Goal: Information Seeking & Learning: Find specific fact

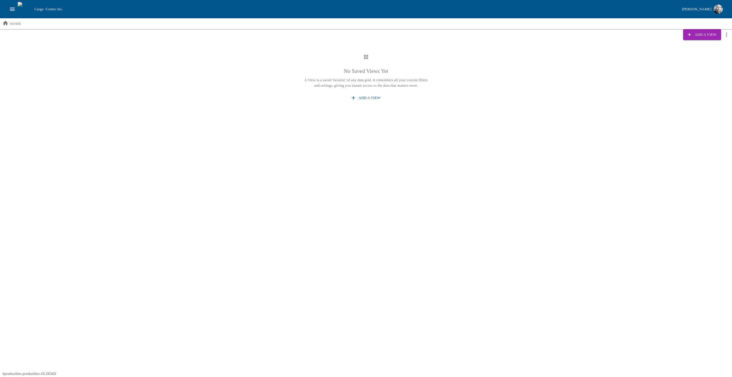
click at [171, 145] on div "No Saved Views Yet A View is a saved 'favorite' of any data grid. It remembers …" at bounding box center [366, 139] width 732 height 189
click at [110, 96] on div "No Saved Views Yet A View is a saved 'favorite' of any data grid. It remembers …" at bounding box center [366, 78] width 732 height 67
click at [509, 204] on div "No Saved Views Yet A View is a saved 'favorite' of any data grid. It remembers …" at bounding box center [366, 139] width 732 height 189
click at [367, 93] on button "Add a View" at bounding box center [366, 98] width 33 height 10
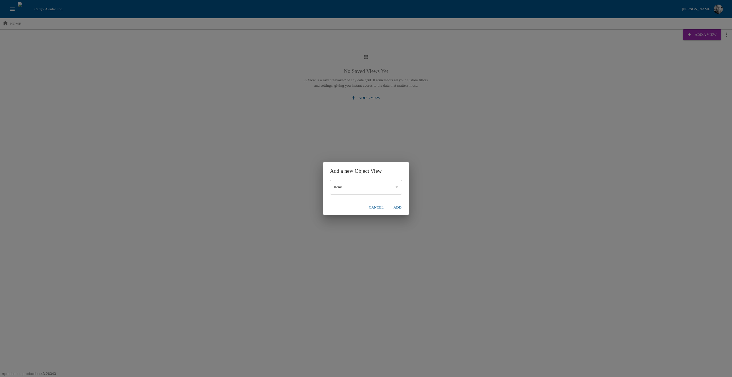
click at [397, 208] on button "Add" at bounding box center [398, 208] width 18 height 10
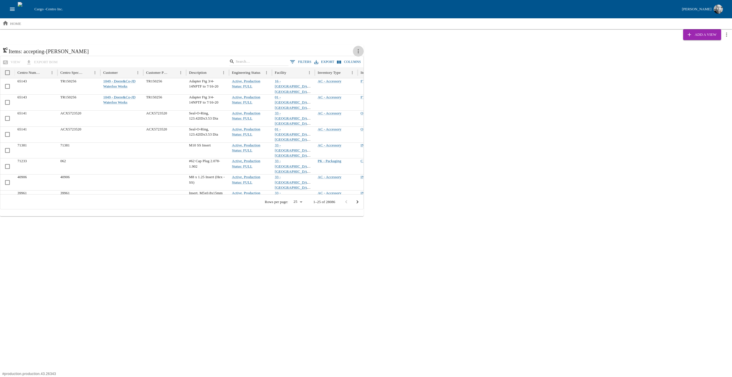
click at [359, 52] on icon "more actions" at bounding box center [358, 51] width 6 height 6
click at [370, 64] on li "Edit" at bounding box center [371, 63] width 37 height 9
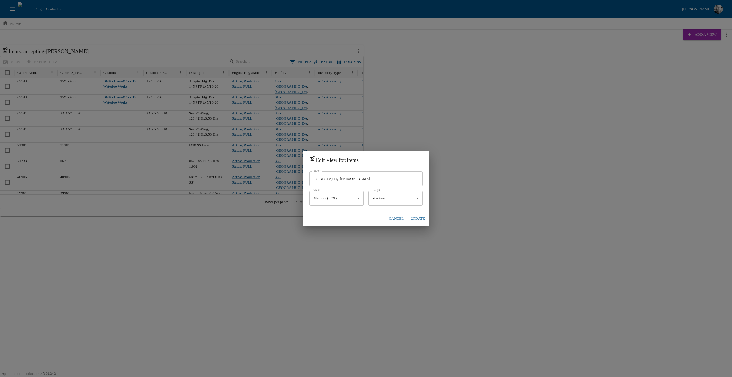
click at [356, 197] on body "Cargo - Centro Inc. Jesse Baird home Add a View Items: accepting-david-bowie vi…" at bounding box center [366, 108] width 732 height 216
click at [314, 215] on li "Small (25%)" at bounding box center [337, 212] width 54 height 9
type input "*****"
drag, startPoint x: 325, startPoint y: 180, endPoint x: 383, endPoint y: 177, distance: 58.5
click at [383, 177] on input "Items: accepting-david-bowie" at bounding box center [366, 178] width 113 height 15
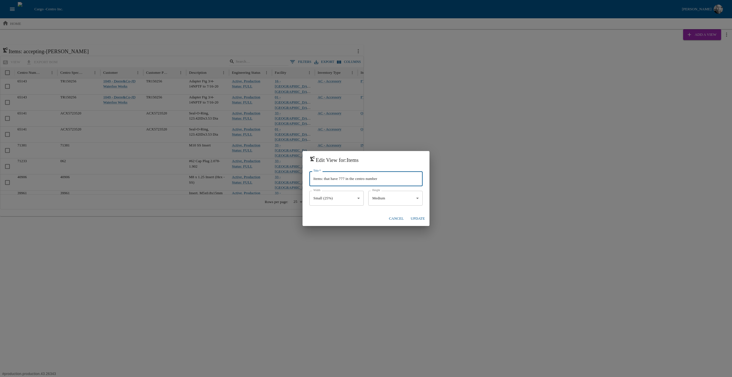
type input "Items: that have 777 in the centro number"
click at [404, 198] on body "Cargo - Centro Inc. Jesse Baird home Add a View Items: accepting-david-bowie vi…" at bounding box center [366, 108] width 732 height 216
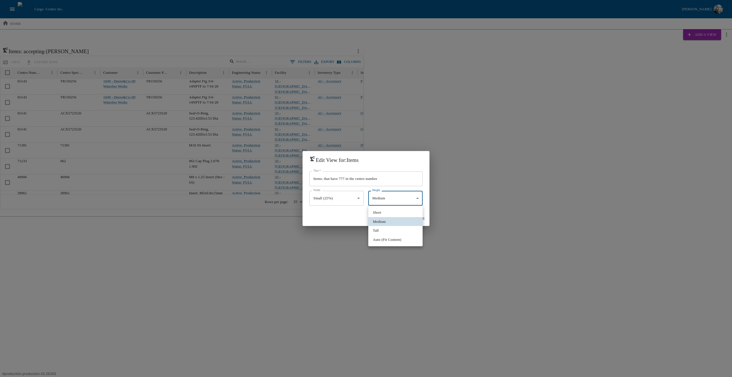
click at [384, 213] on li "Short" at bounding box center [395, 212] width 54 height 9
type input "*****"
click at [418, 217] on button "Update" at bounding box center [418, 219] width 19 height 10
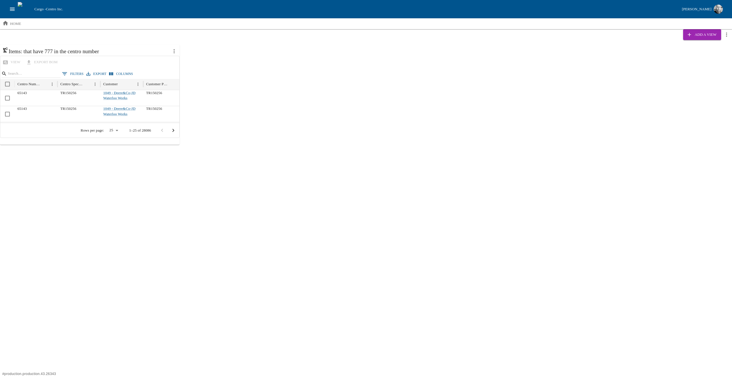
click at [71, 72] on button "0 Filters" at bounding box center [73, 74] width 24 height 9
click at [176, 51] on icon "more actions" at bounding box center [174, 51] width 6 height 6
click at [195, 64] on span "Edit" at bounding box center [194, 64] width 13 height 6
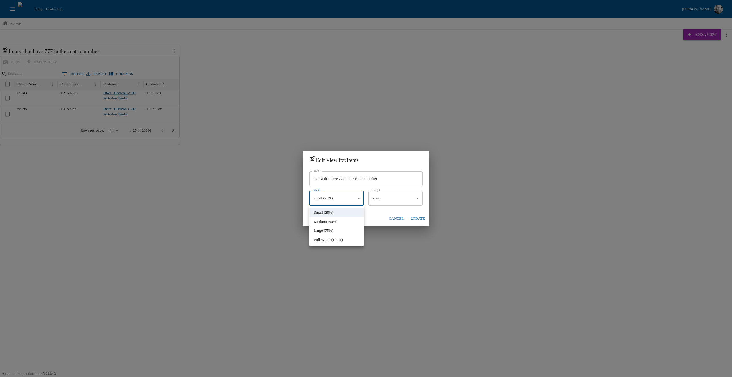
click at [333, 145] on body "Cargo - Centro Inc. Jesse Baird home Add a View Items: that have 777 in the cen…" at bounding box center [366, 72] width 732 height 145
click at [324, 221] on li "Medium (50%)" at bounding box center [337, 221] width 54 height 9
click at [332, 145] on body "Cargo - Centro Inc. Jesse Baird home Add a View Items: that have 777 in the cen…" at bounding box center [366, 72] width 732 height 145
click at [322, 211] on li "Small (25%)" at bounding box center [337, 212] width 54 height 9
type input "*****"
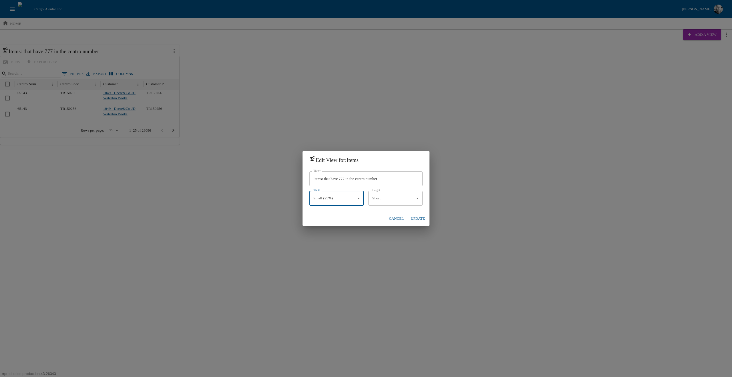
click at [391, 145] on body "Cargo - Centro Inc. Jesse Baird home Add a View Items: that have 777 in the cen…" at bounding box center [366, 72] width 732 height 145
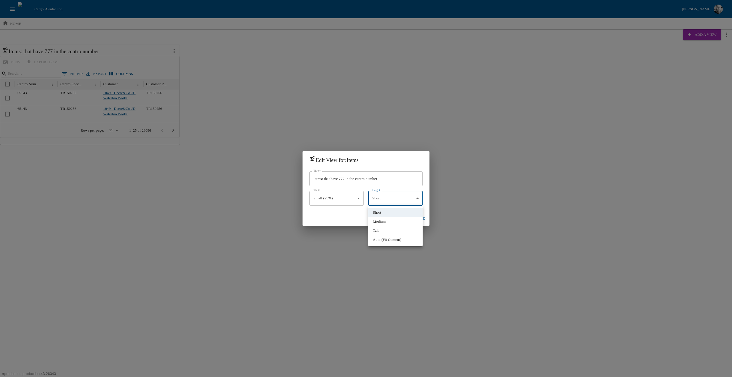
click at [379, 221] on li "Medium" at bounding box center [395, 221] width 54 height 9
type input "******"
click at [415, 217] on button "Update" at bounding box center [418, 219] width 19 height 10
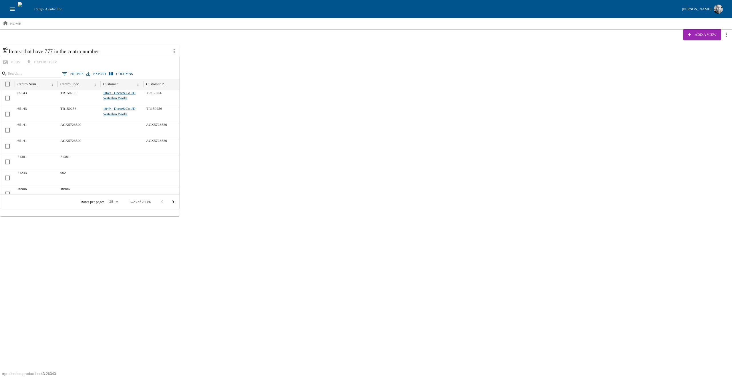
click at [70, 72] on button "0 Filters" at bounding box center [73, 74] width 24 height 9
click at [24, 99] on body "Cargo - Centro Inc. Jesse Baird home Add a View Items: that have 777 in the cen…" at bounding box center [366, 108] width 732 height 216
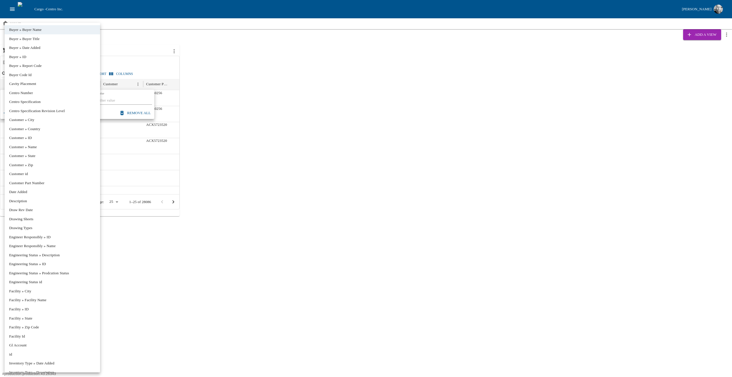
click at [27, 92] on li "Centro Number" at bounding box center [53, 92] width 96 height 9
type input "******"
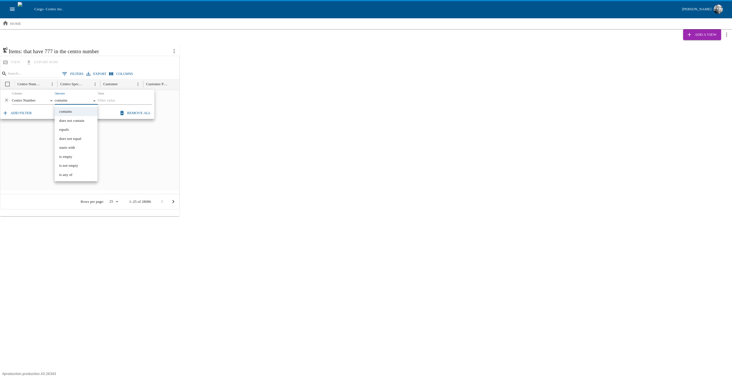
click at [76, 100] on body "Cargo - Centro Inc. Jesse Baird home Add a View Items: that have 777 in the cen…" at bounding box center [366, 108] width 732 height 216
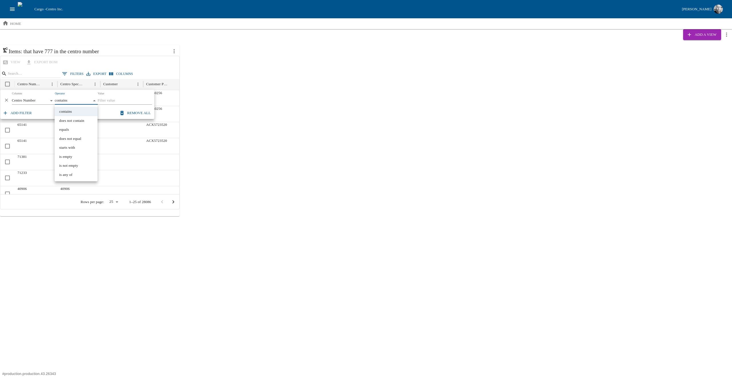
click at [107, 98] on div at bounding box center [366, 188] width 732 height 377
click at [120, 102] on input "Value" at bounding box center [125, 101] width 54 height 8
type input "777"
click at [238, 109] on div "Items: that have 777 in the centro number view export BOM 1 Filters Export Colu…" at bounding box center [366, 131] width 732 height 172
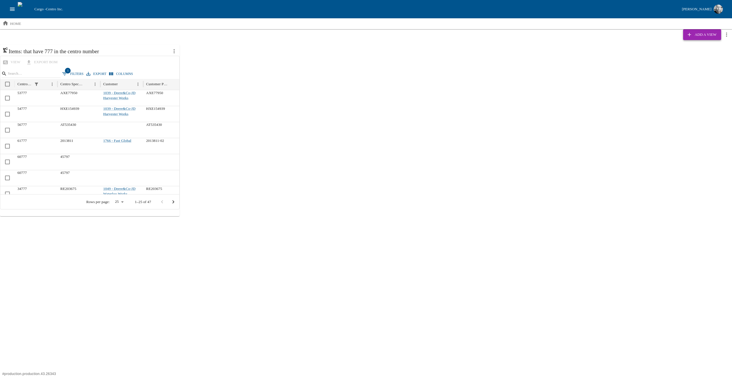
click at [691, 32] on icon "button" at bounding box center [690, 35] width 6 height 6
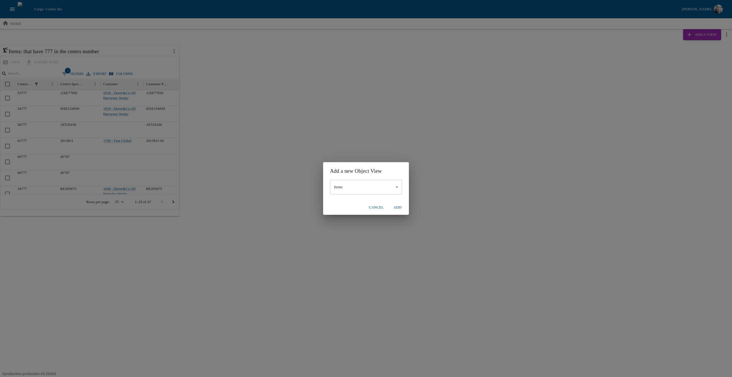
click at [357, 188] on body "Cargo - Centro Inc. Jesse Baird home Add a View Items: that have 777 in the cen…" at bounding box center [366, 108] width 732 height 216
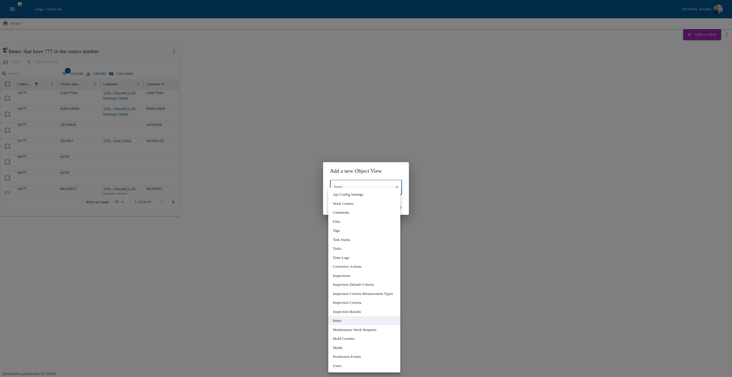
click at [366, 311] on li "Inspection Results" at bounding box center [364, 311] width 72 height 9
type input "**"
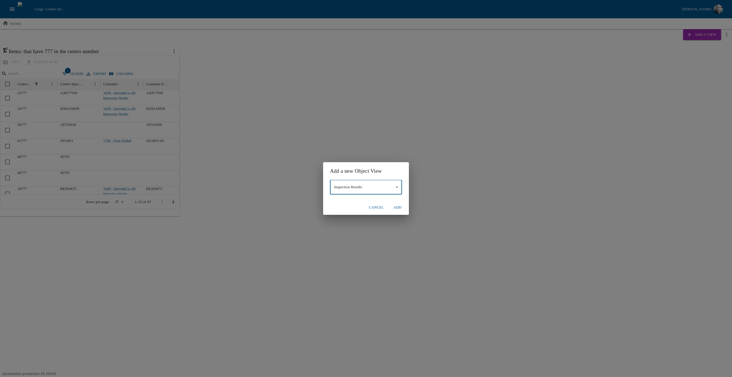
click at [400, 208] on button "Add" at bounding box center [398, 208] width 18 height 10
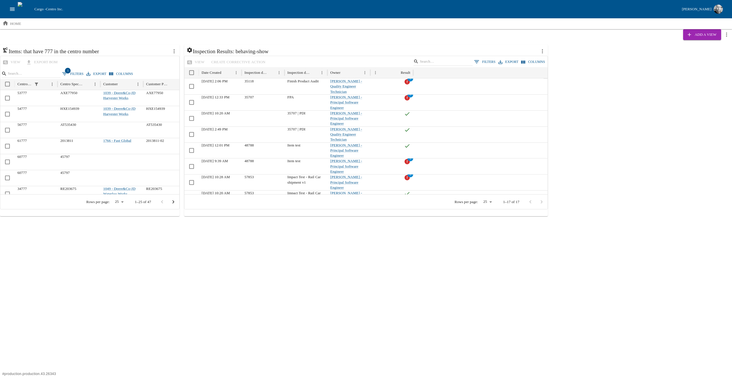
click at [492, 63] on button "0 Filters" at bounding box center [485, 62] width 24 height 9
click at [230, 88] on body "Cargo - Centro Inc. Jesse Baird home Add a View Items: that have 777 in the cen…" at bounding box center [366, 108] width 732 height 216
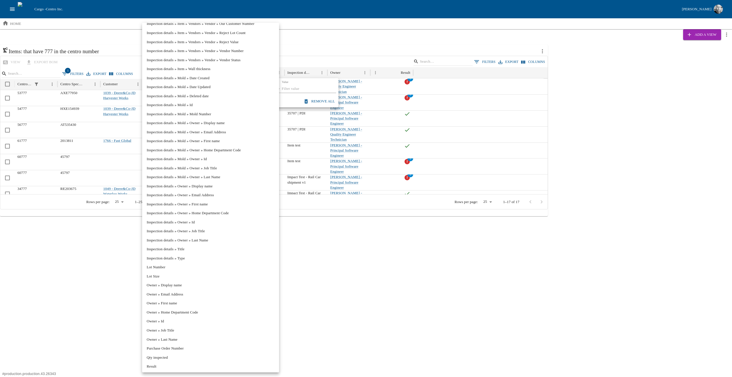
scroll to position [1574, 0]
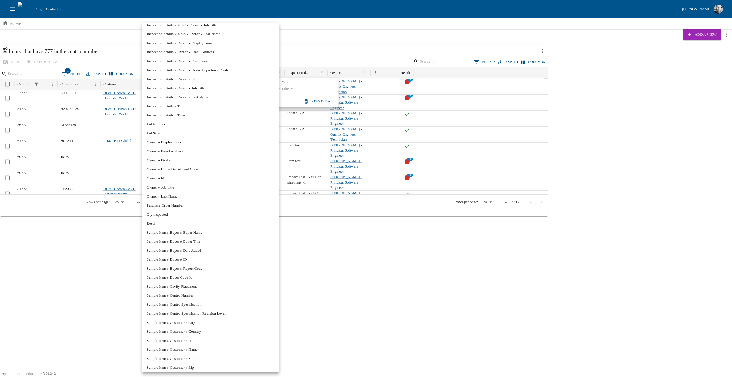
click at [174, 221] on li "Result" at bounding box center [210, 223] width 137 height 9
type input "******"
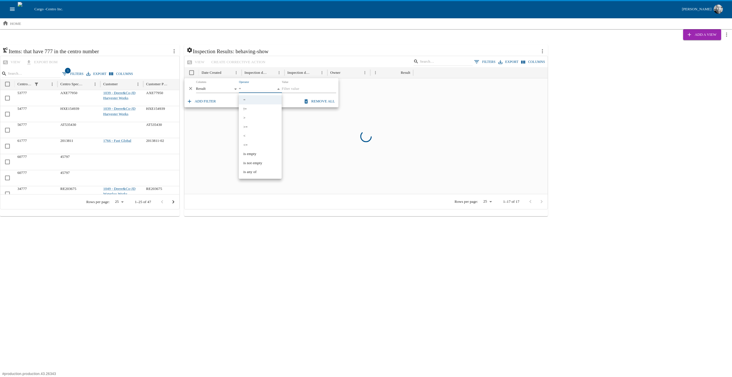
click at [250, 88] on body "Cargo - Centro Inc. Jesse Baird home Add a View Items: that have 777 in the cen…" at bounding box center [366, 108] width 732 height 216
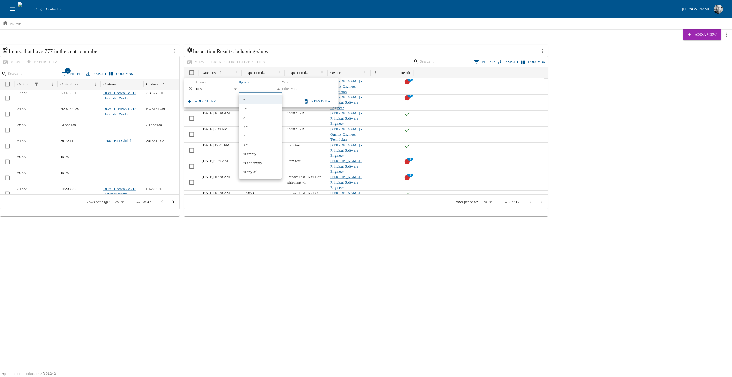
click at [248, 144] on li "<=" at bounding box center [260, 144] width 43 height 9
type input "**"
click at [298, 90] on input "Value" at bounding box center [309, 89] width 54 height 8
type input "1"
type input "2"
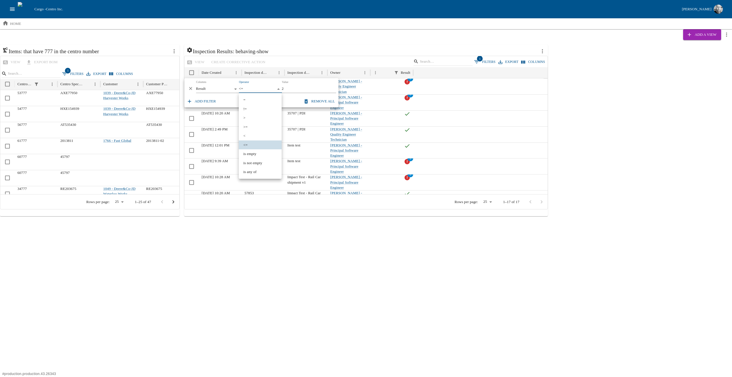
click at [272, 91] on body "Cargo - Centro Inc. Jesse Baird home Add a View Items: that have 777 in the cen…" at bounding box center [366, 108] width 732 height 216
click at [260, 135] on li "<" at bounding box center [260, 135] width 43 height 9
type input "*"
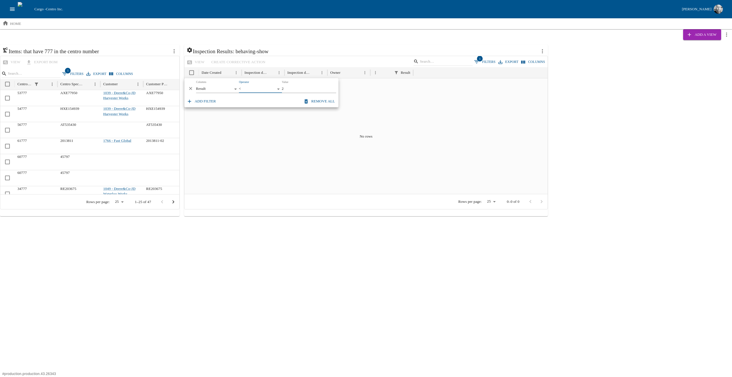
click at [289, 87] on input "2" at bounding box center [309, 89] width 54 height 8
type input "1"
click at [307, 140] on div at bounding box center [367, 144] width 364 height 100
click at [540, 50] on icon "more actions" at bounding box center [543, 51] width 6 height 6
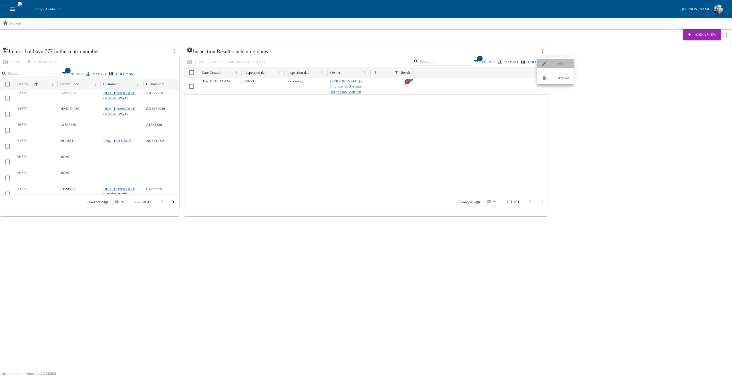
click at [544, 62] on icon at bounding box center [544, 63] width 5 height 5
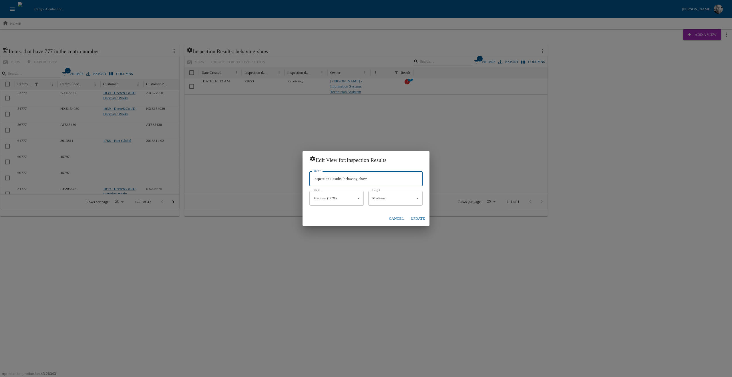
drag, startPoint x: 347, startPoint y: 179, endPoint x: 409, endPoint y: 180, distance: 61.5
click at [409, 180] on input "Inspection Results: behaving-show" at bounding box center [366, 178] width 113 height 15
type input "Inspection Results: more than 2 failures"
click at [421, 220] on button "Update" at bounding box center [418, 219] width 19 height 10
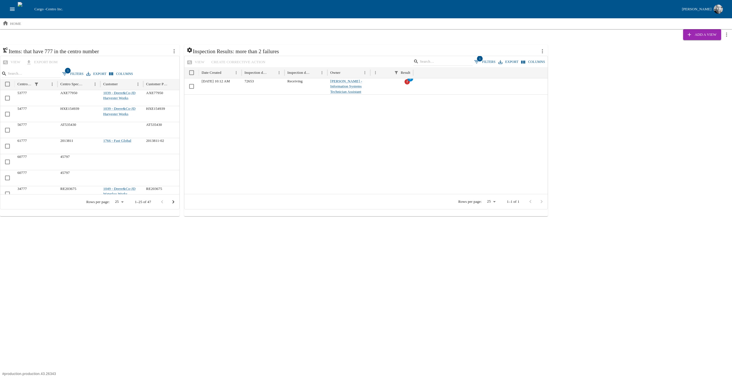
click at [687, 41] on div "Add a View Items: that have 777 in the centro number view export BOM 1 Filters …" at bounding box center [366, 122] width 732 height 187
click at [690, 37] on icon "button" at bounding box center [690, 35] width 6 height 6
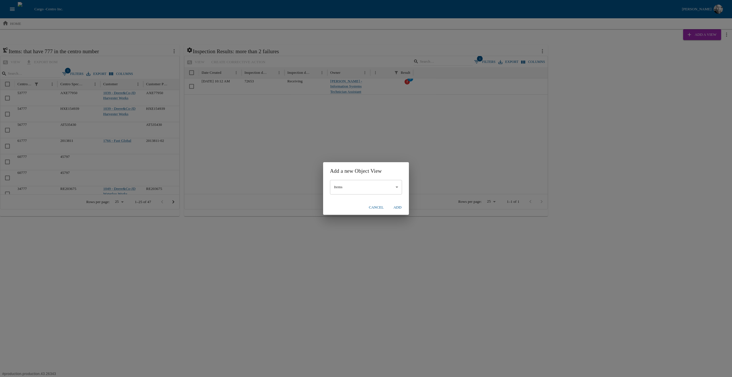
click at [357, 186] on body "Cargo - Centro Inc. Jesse Baird home Add a View Items: that have 777 in the cen…" at bounding box center [366, 108] width 732 height 216
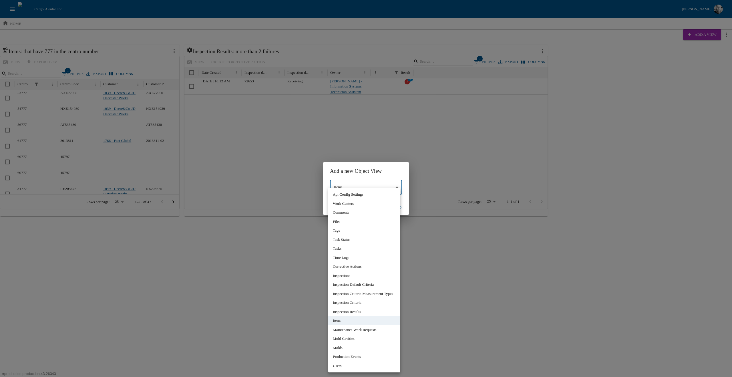
click at [366, 268] on li "Corrective Actions" at bounding box center [364, 266] width 72 height 9
type input "**"
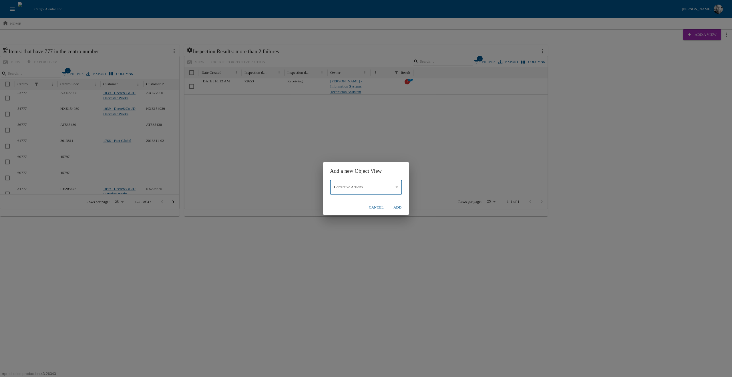
click at [400, 207] on button "Add" at bounding box center [398, 208] width 18 height 10
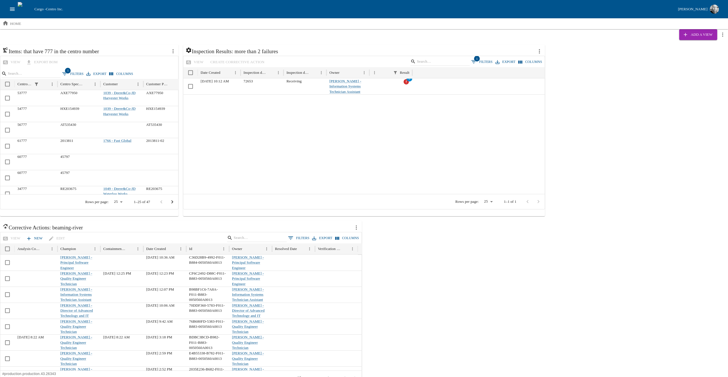
click at [355, 228] on icon "more actions" at bounding box center [356, 227] width 6 height 6
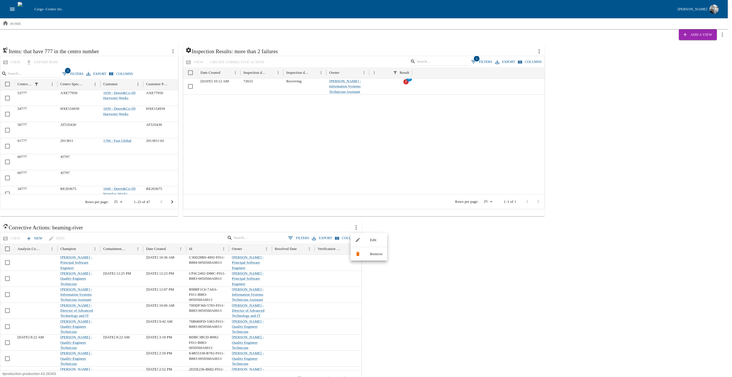
click at [363, 240] on div at bounding box center [360, 239] width 10 height 5
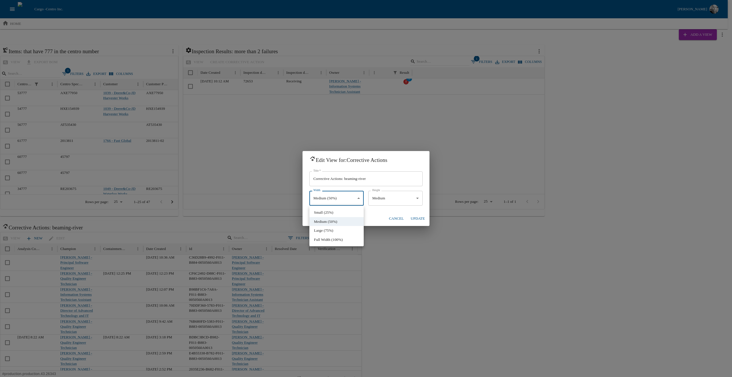
click at [337, 203] on body "Cargo - Centro Inc. Jesse Baird home Add a View Items: that have 777 in the cen…" at bounding box center [366, 196] width 732 height 393
click at [330, 211] on li "Small (25%)" at bounding box center [337, 212] width 54 height 9
type input "*****"
click at [417, 220] on button "Update" at bounding box center [418, 219] width 19 height 10
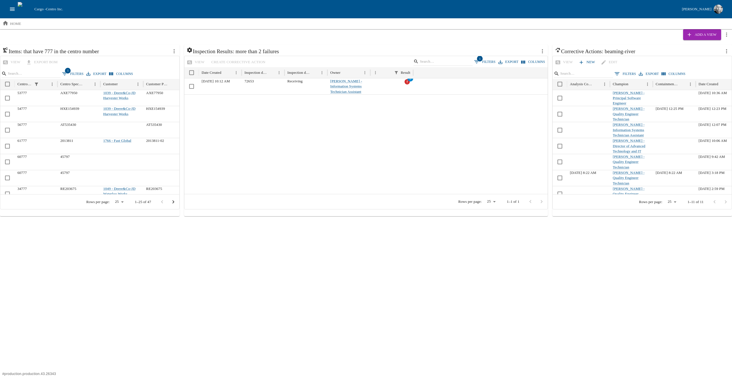
click at [480, 216] on html "Cargo - Centro Inc. Jesse Baird home Add a View Items: that have 777 in the cen…" at bounding box center [366, 108] width 732 height 216
click at [624, 74] on button "0 Filters" at bounding box center [625, 74] width 24 height 9
click at [661, 51] on h6 "Corrective Actions: beaming-river" at bounding box center [638, 51] width 167 height 9
click at [728, 52] on icon "more actions" at bounding box center [727, 51] width 6 height 6
click at [720, 64] on span "Edit" at bounding box center [716, 64] width 13 height 6
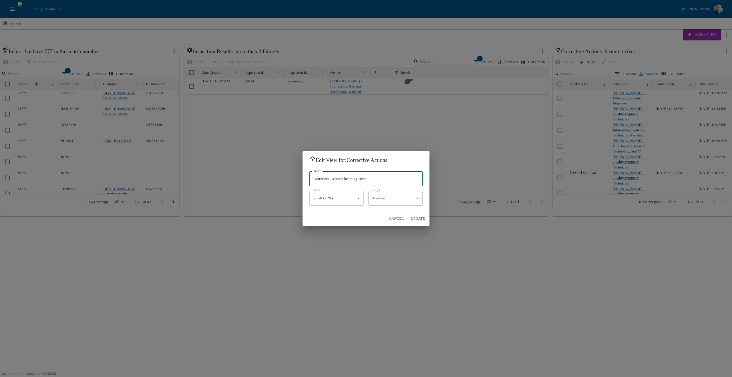
click at [343, 178] on input "Corrective Actions: beaming-river" at bounding box center [366, 178] width 113 height 15
click at [386, 177] on input "Corrective Actions: beaming-river" at bounding box center [366, 178] width 113 height 15
type input "Corrective Actions: I'm tracking"
click at [421, 221] on button "Update" at bounding box center [418, 219] width 19 height 10
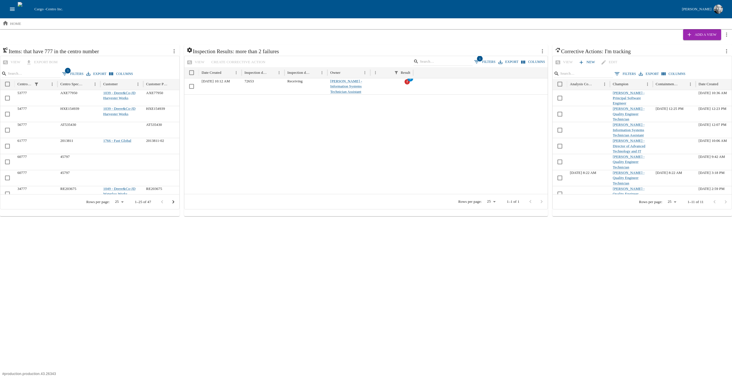
click at [626, 75] on button "0 Filters" at bounding box center [625, 74] width 24 height 9
click at [579, 103] on body "Cargo - Centro Inc. Jesse Baird home Add a View Items: that have 777 in the cen…" at bounding box center [366, 108] width 732 height 216
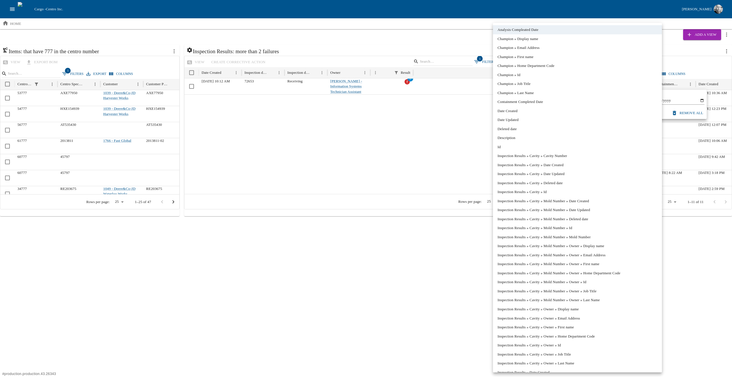
click at [524, 94] on li "Champion » Last Name" at bounding box center [577, 92] width 169 height 9
type input "**********"
type input "********"
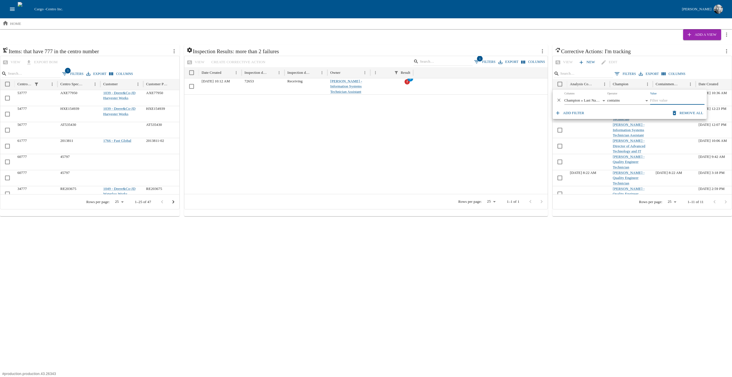
click at [663, 100] on input "Value" at bounding box center [677, 101] width 54 height 8
type input "baird"
click at [573, 112] on button "Add filter" at bounding box center [570, 113] width 33 height 10
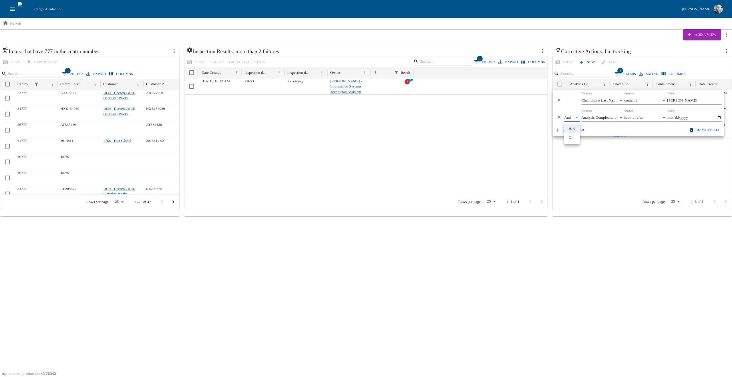
click at [568, 117] on body "Cargo - Centro Inc. Jesse Baird home Add a View Items: that have 777 in the cen…" at bounding box center [366, 108] width 732 height 216
click at [574, 136] on li "Or" at bounding box center [572, 137] width 16 height 9
type input "**"
click at [601, 117] on body "Cargo - Centro Inc. Jesse Baird home Add a View Items: that have 777 in the cen…" at bounding box center [366, 108] width 732 height 216
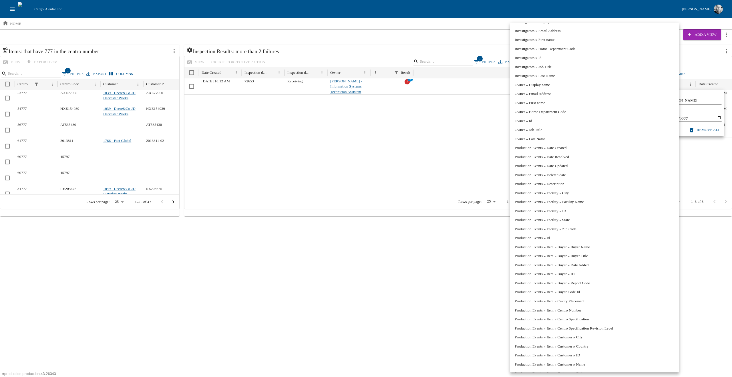
scroll to position [3162, 0]
click at [563, 102] on li "Investigators » Last Name" at bounding box center [594, 104] width 169 height 9
type input "**********"
type input "********"
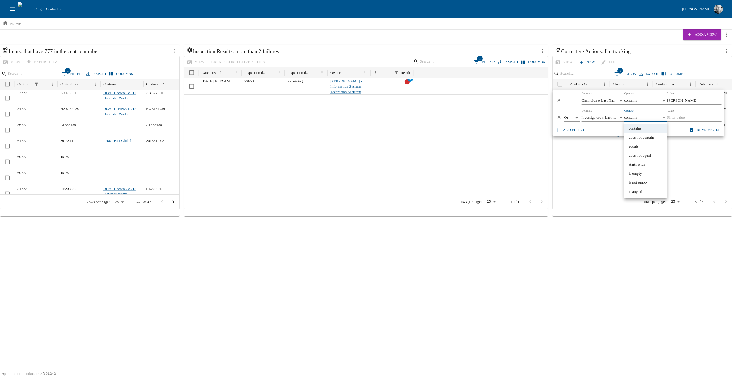
click at [647, 120] on body "Cargo - Centro Inc. Jesse Baird home Add a View Items: that have 777 in the cen…" at bounding box center [366, 108] width 732 height 216
click at [645, 129] on li "contains" at bounding box center [646, 128] width 43 height 9
click at [681, 117] on input "Value" at bounding box center [694, 118] width 54 height 8
type input "junk"
click at [635, 116] on body "Cargo - Centro Inc. Jesse Baird home Add a View Items: that have 777 in the cen…" at bounding box center [366, 108] width 732 height 216
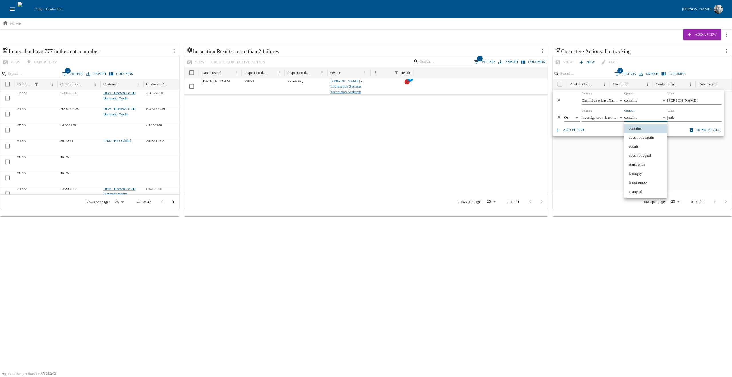
click at [645, 191] on li "is any of" at bounding box center [646, 191] width 43 height 9
type input "*******"
click at [677, 115] on input "Value" at bounding box center [694, 118] width 54 height 8
type input "junk"
click at [694, 190] on div "No rows" at bounding box center [642, 140] width 179 height 100
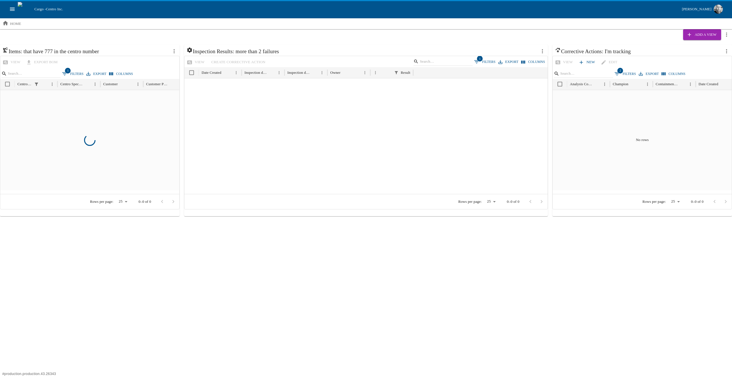
click at [11, 8] on icon "open drawer" at bounding box center [12, 8] width 5 height 3
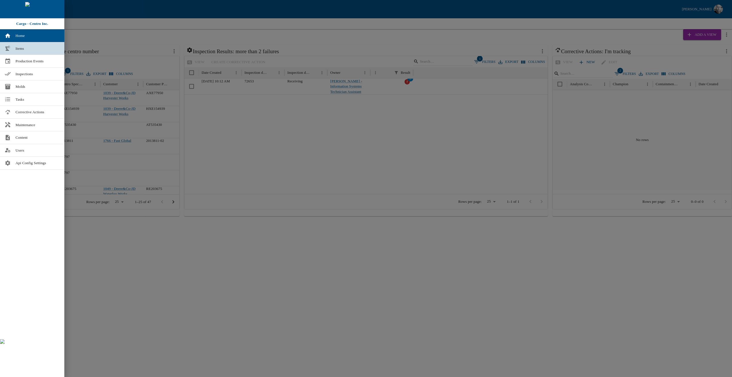
click at [23, 48] on span "Items" at bounding box center [37, 49] width 44 height 6
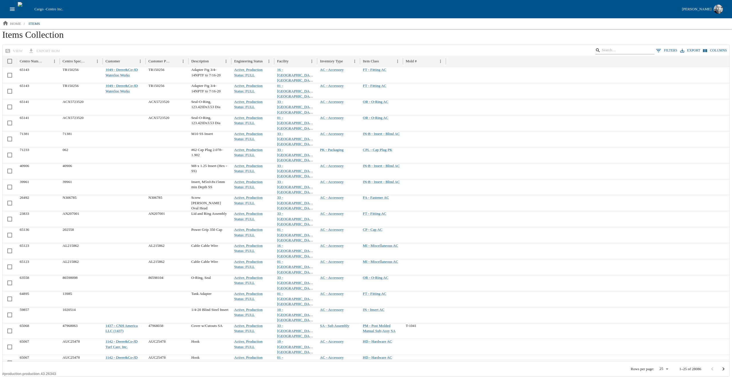
click at [613, 48] on input "Search" at bounding box center [624, 50] width 45 height 8
type input "35118"
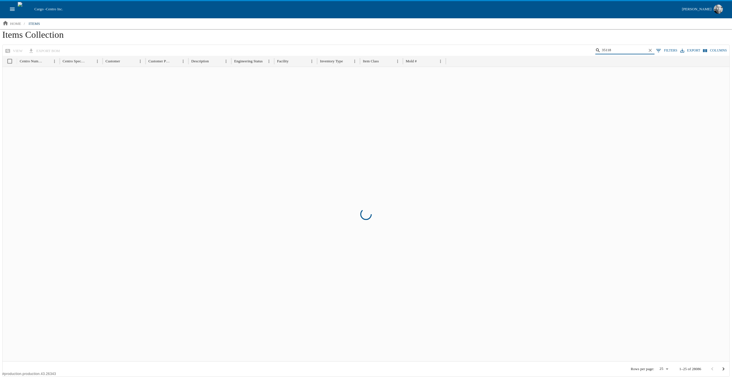
click at [192, 27] on ol "home / items" at bounding box center [366, 23] width 732 height 11
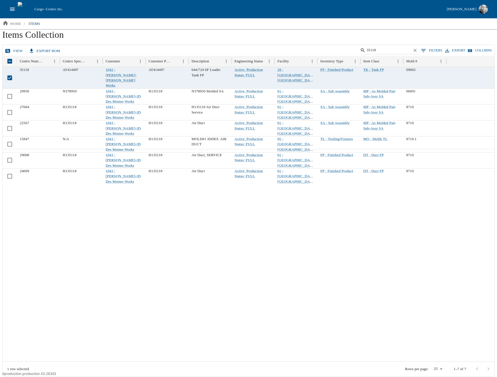
click at [17, 51] on link "view" at bounding box center [14, 51] width 21 height 10
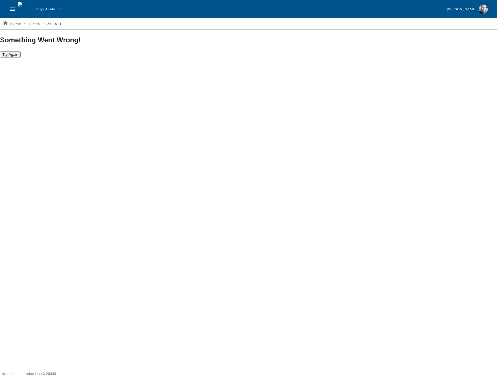
click at [289, 58] on html "Cargo - Centro Inc. [PERSON_NAME] home / items / 35118|01 Something Went Wrong!…" at bounding box center [248, 29] width 497 height 58
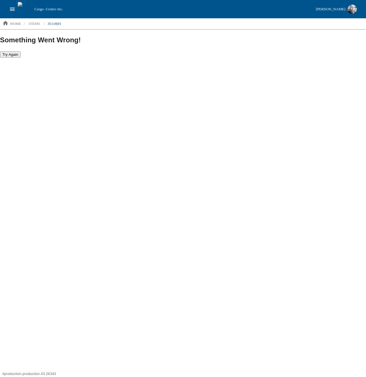
click at [128, 58] on html "Cargo - Centro Inc. [PERSON_NAME] home / items / 35118|01 Something Went Wrong!…" at bounding box center [183, 29] width 366 height 58
